Goal: Book appointment/travel/reservation

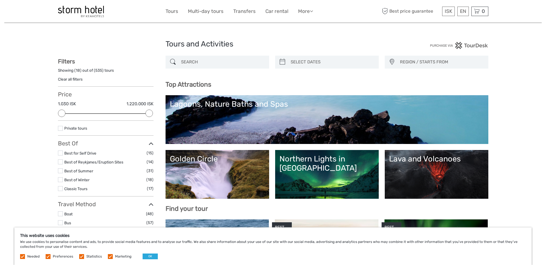
select select
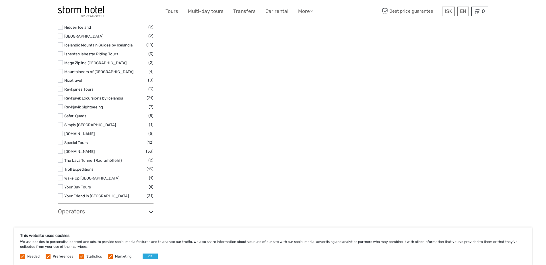
scroll to position [831, 0]
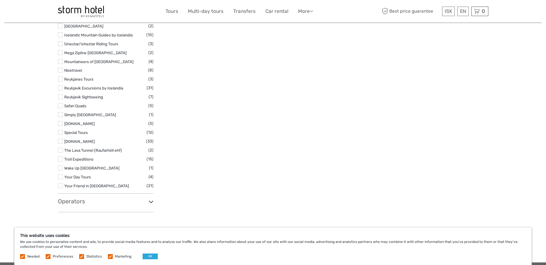
click at [83, 148] on link "The Lava Tunnel (Raufarhóll ehf)" at bounding box center [93, 150] width 58 height 5
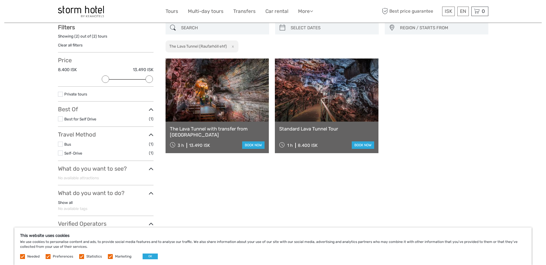
scroll to position [32, 0]
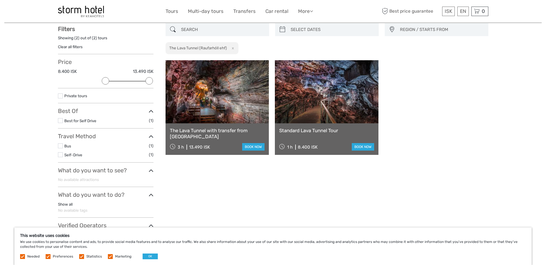
click at [339, 86] on link at bounding box center [326, 91] width 103 height 63
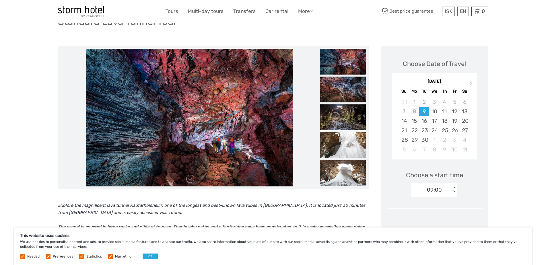
scroll to position [57, 0]
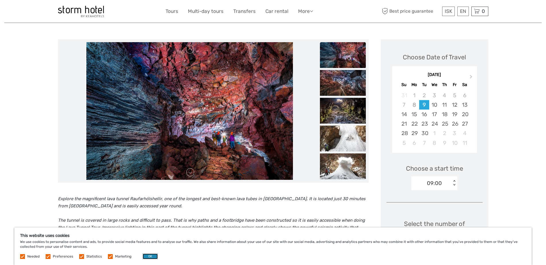
click at [150, 257] on button "OK" at bounding box center [149, 256] width 15 height 6
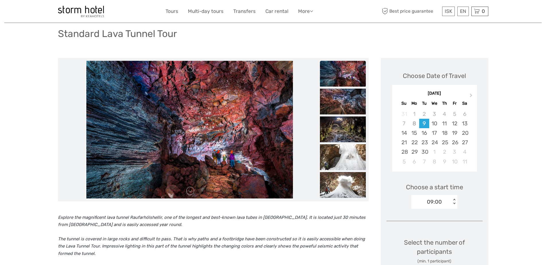
scroll to position [29, 0]
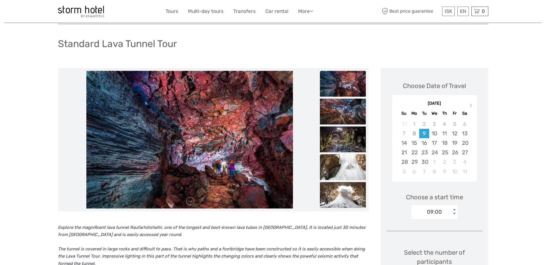
click at [329, 161] on img at bounding box center [343, 167] width 46 height 26
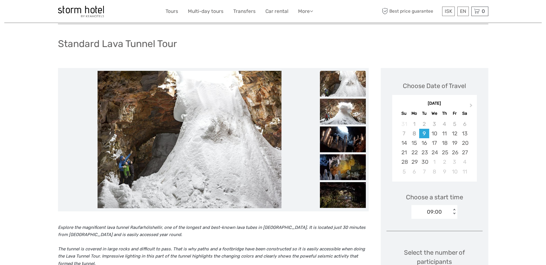
click at [353, 76] on img at bounding box center [343, 84] width 46 height 26
click at [352, 107] on img at bounding box center [343, 112] width 46 height 26
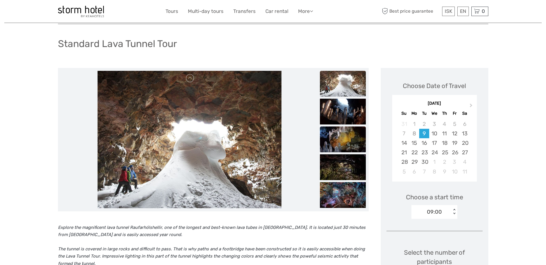
click at [351, 132] on img at bounding box center [343, 139] width 46 height 26
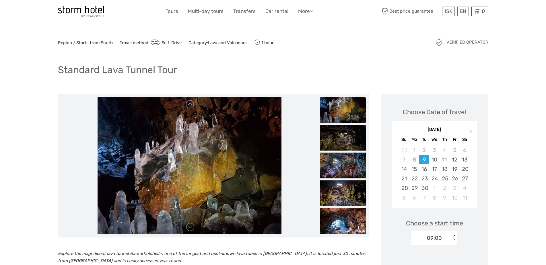
scroll to position [0, 0]
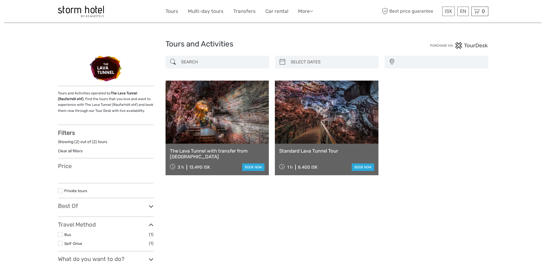
select select
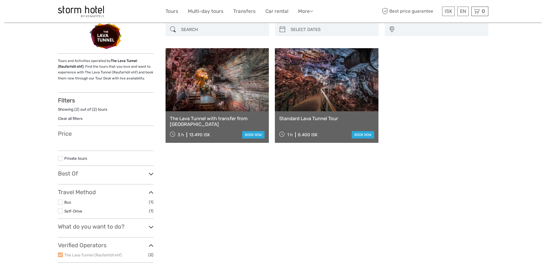
scroll to position [208, 0]
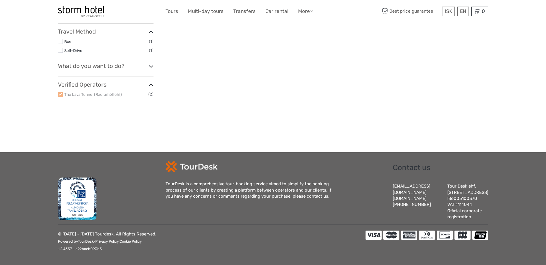
select select
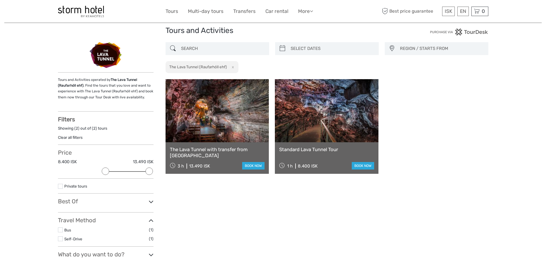
scroll to position [0, 0]
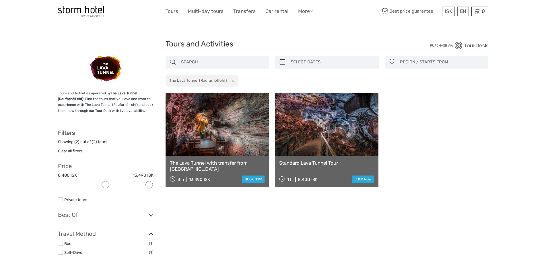
click at [173, 16] on div "ISK ISK € $ £ EN English Español Deutsch Tours Multi-day tours Transfers Car re…" at bounding box center [272, 11] width 215 height 14
click at [171, 8] on link "Tours" at bounding box center [171, 11] width 13 height 8
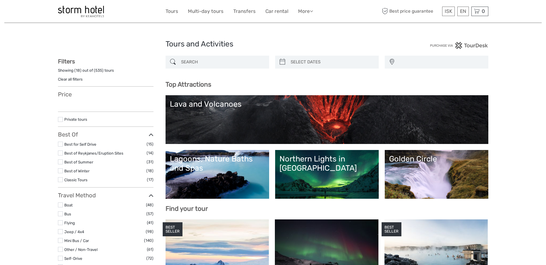
select select
